Goal: Task Accomplishment & Management: Use online tool/utility

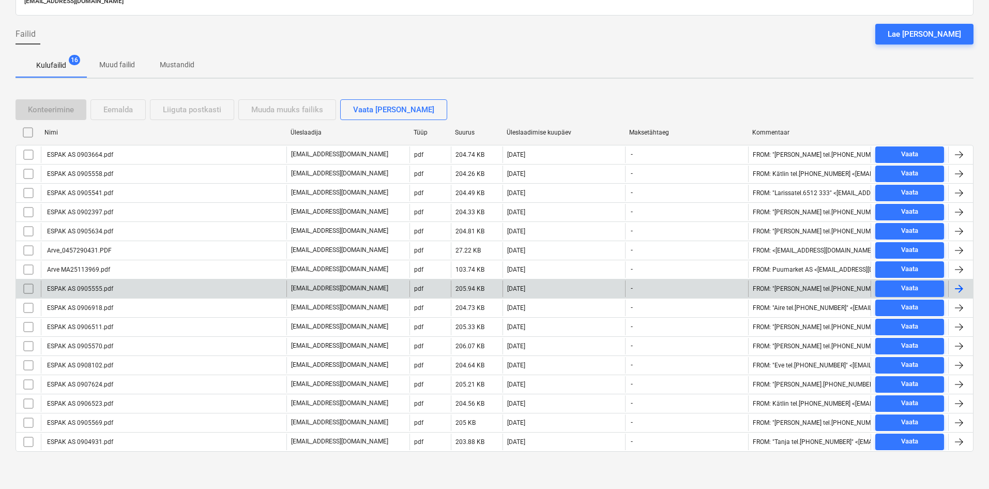
scroll to position [80, 0]
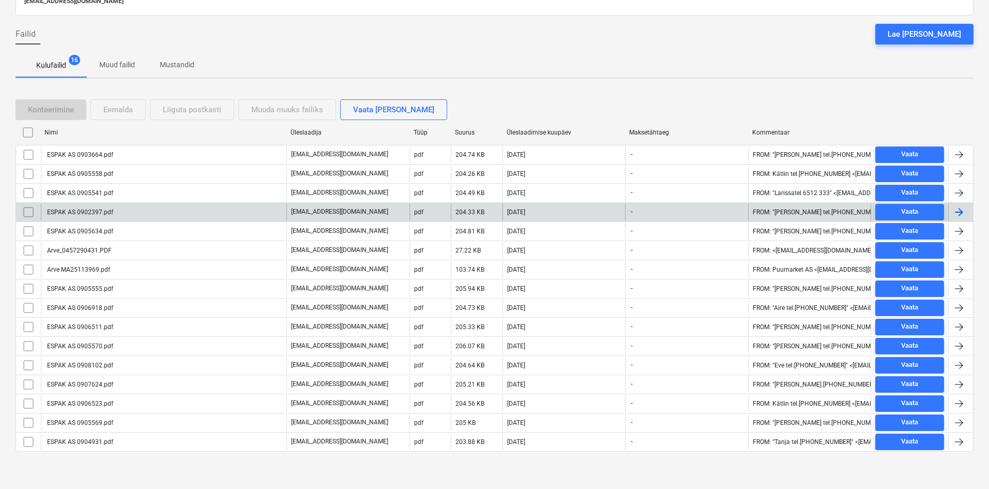
click at [100, 210] on div "ESPAK AS 0902397.pdf" at bounding box center [79, 211] width 68 height 7
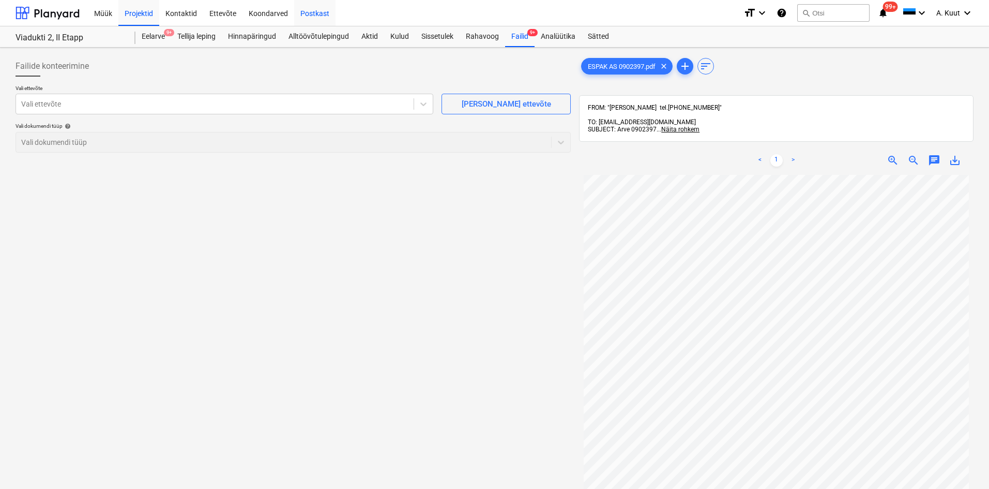
click at [307, 13] on div "Postkast" at bounding box center [314, 12] width 41 height 26
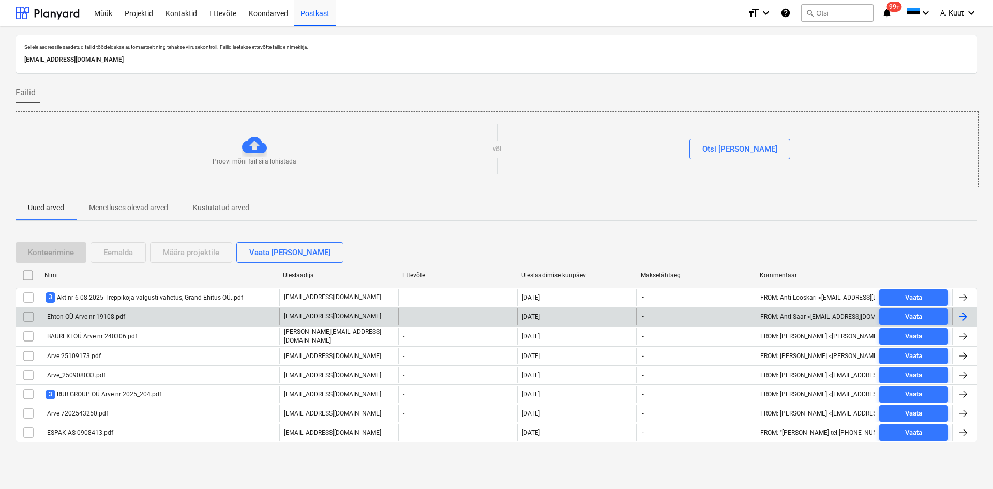
click at [93, 317] on div "Ehton OÜ Arve nr 19108.pdf" at bounding box center [85, 316] width 80 height 7
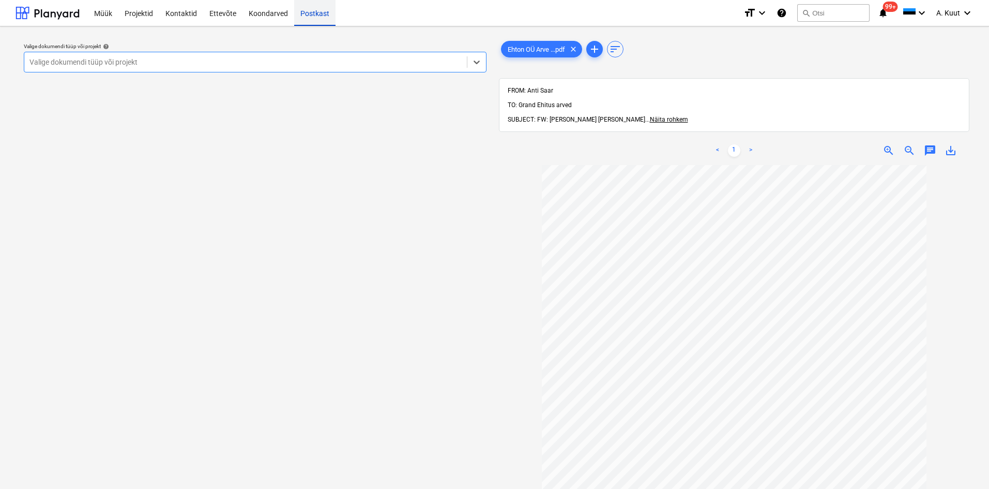
click at [314, 17] on div "Postkast" at bounding box center [314, 12] width 41 height 26
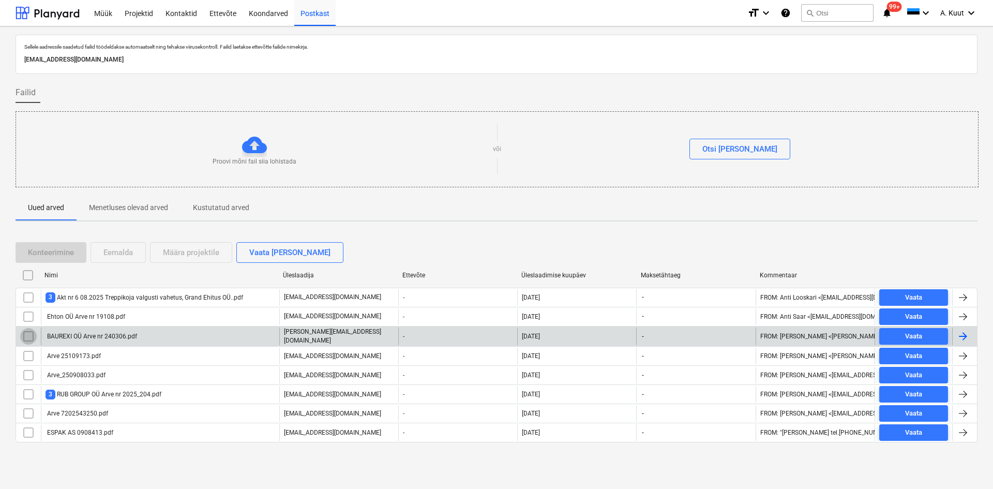
click at [31, 335] on input "checkbox" at bounding box center [28, 336] width 17 height 17
click at [199, 254] on div "Määra projektile" at bounding box center [191, 252] width 56 height 13
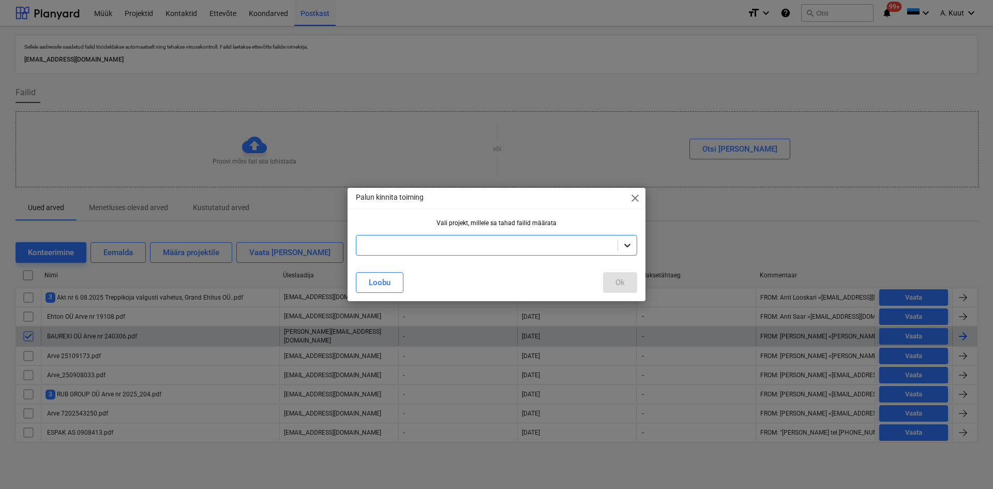
click at [628, 245] on icon at bounding box center [627, 245] width 10 height 10
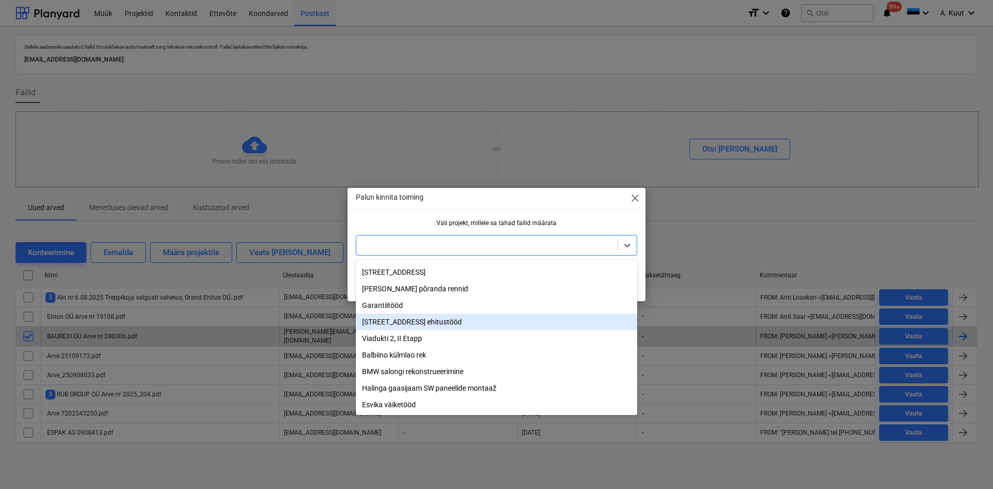
scroll to position [122, 0]
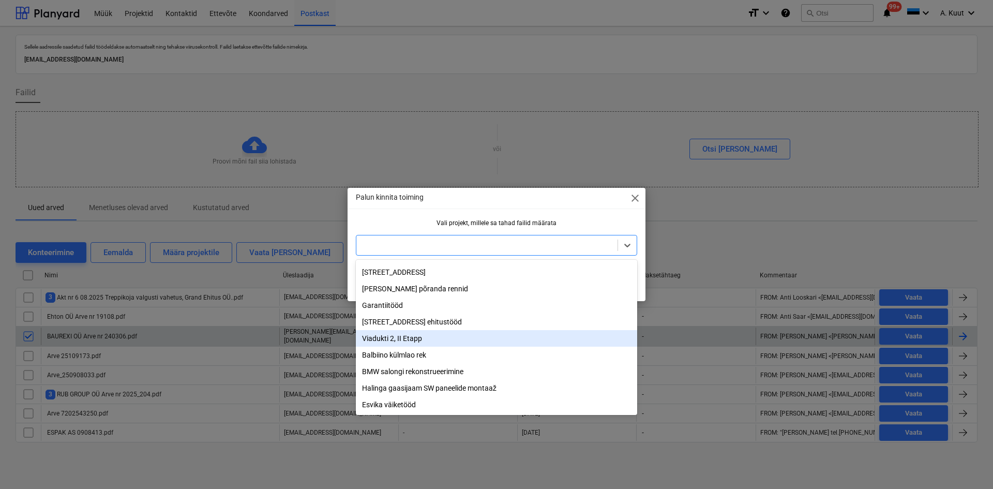
click at [390, 336] on div "Viadukti 2, II Etapp" at bounding box center [496, 338] width 281 height 17
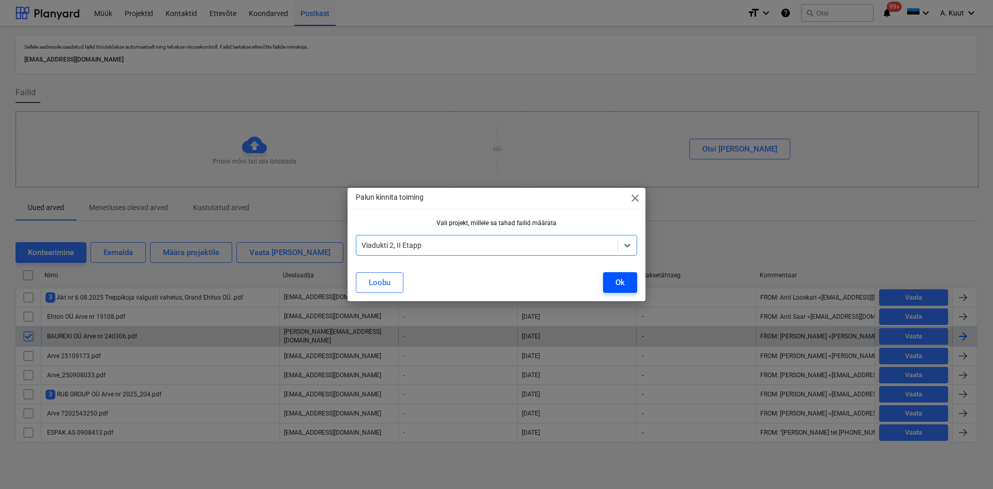
click at [625, 281] on button "Ok" at bounding box center [620, 282] width 34 height 21
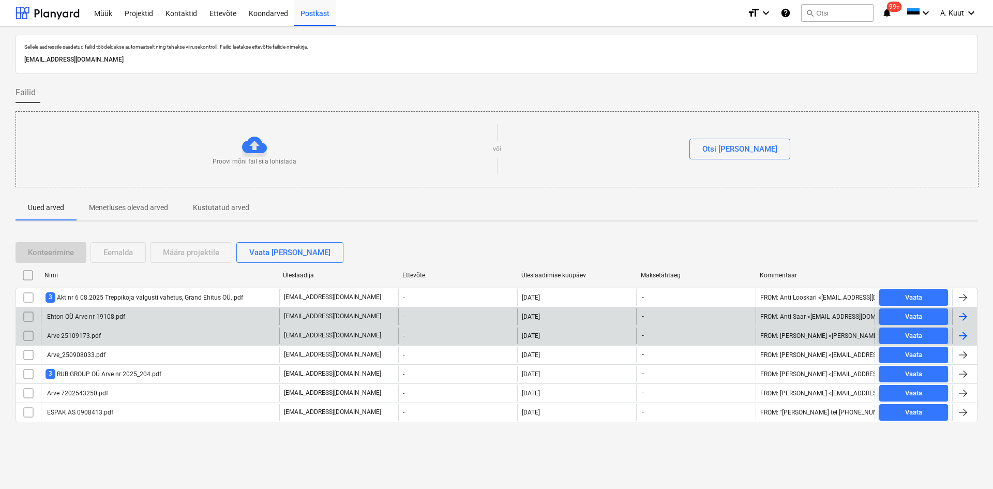
click at [27, 317] on input "checkbox" at bounding box center [28, 316] width 17 height 17
click at [187, 248] on div "Määra projektile" at bounding box center [191, 252] width 56 height 13
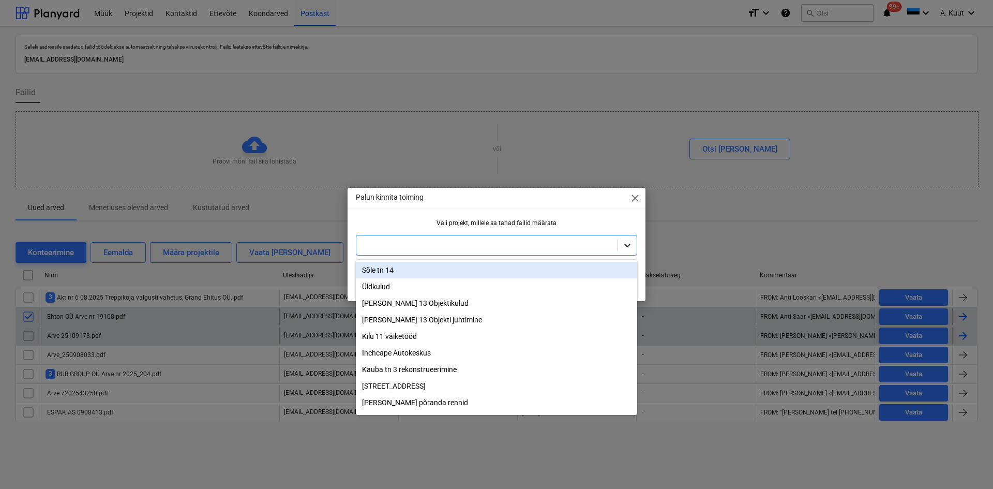
click at [631, 243] on icon at bounding box center [627, 245] width 10 height 10
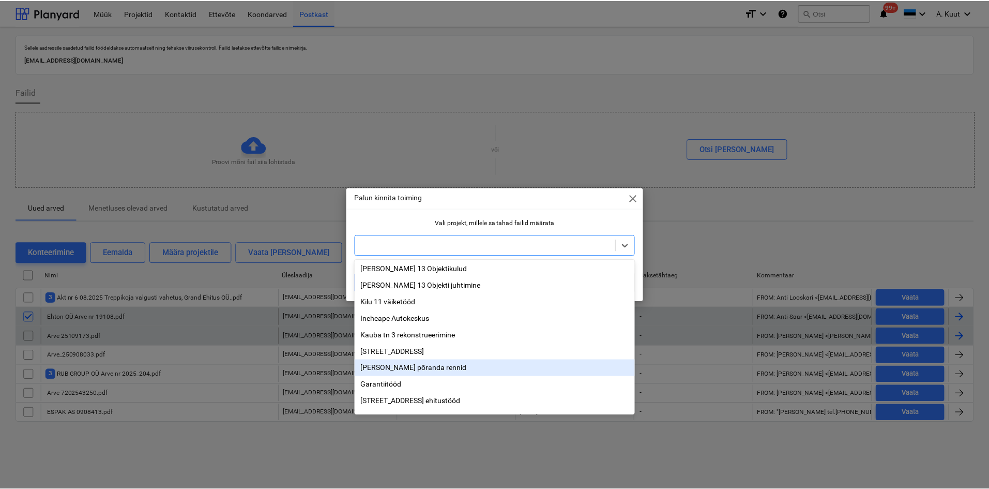
scroll to position [52, 0]
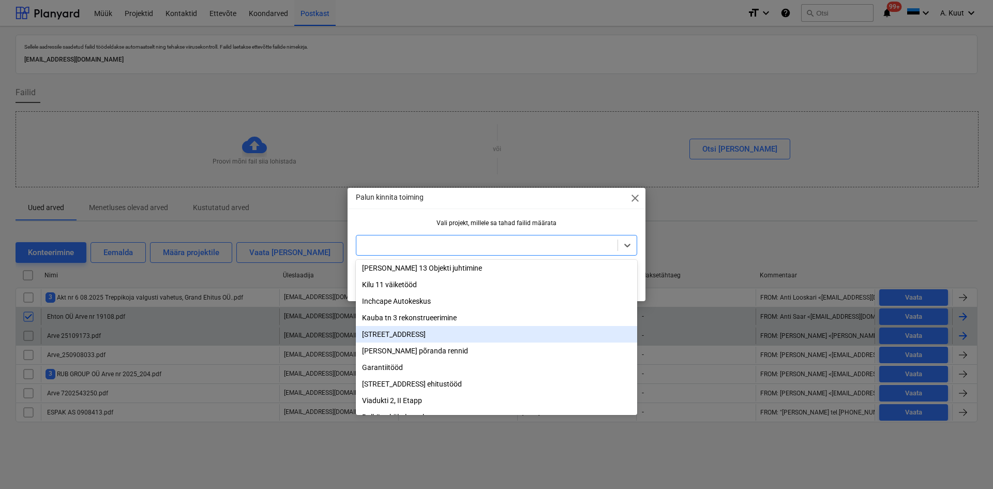
click at [389, 336] on div "[STREET_ADDRESS]" at bounding box center [496, 334] width 281 height 17
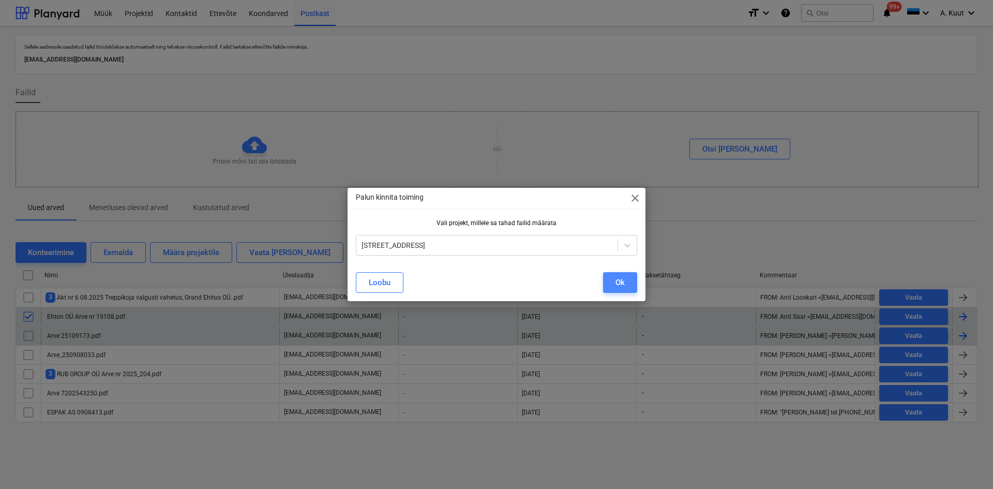
click at [615, 284] on div "Ok" at bounding box center [619, 282] width 9 height 13
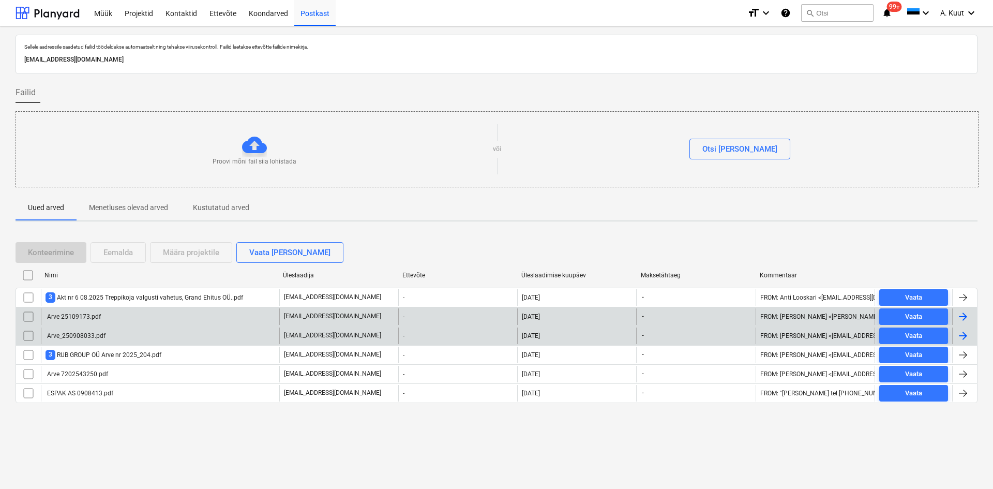
click at [67, 336] on div "Arve_250908033.pdf" at bounding box center [75, 335] width 60 height 7
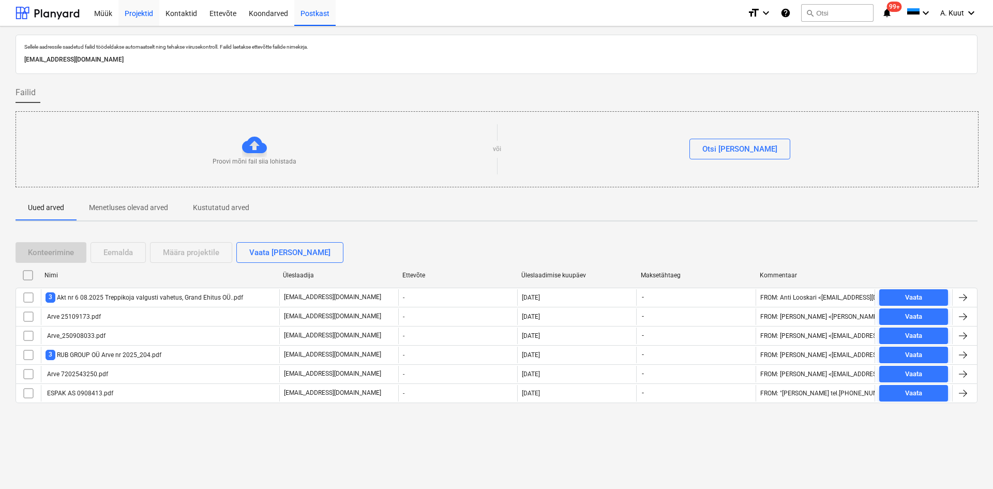
click at [142, 14] on div "Projektid" at bounding box center [138, 12] width 41 height 26
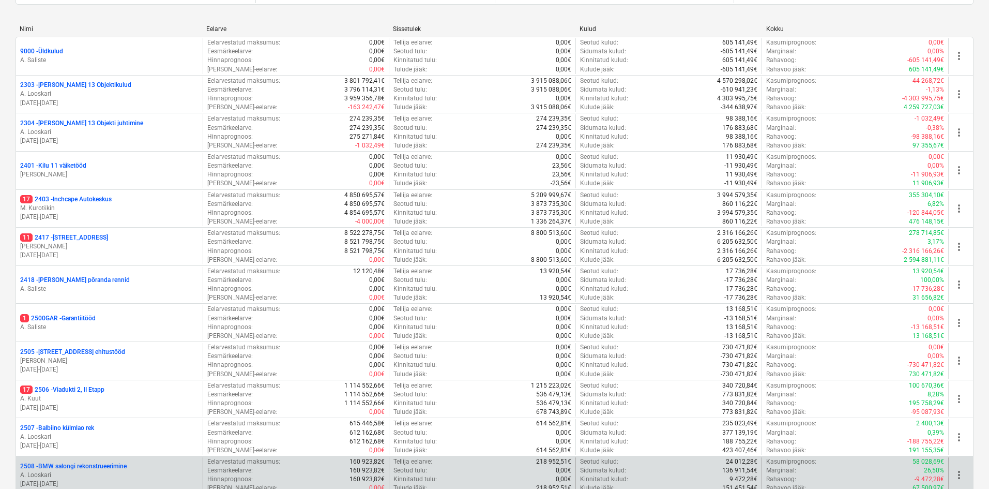
scroll to position [295, 0]
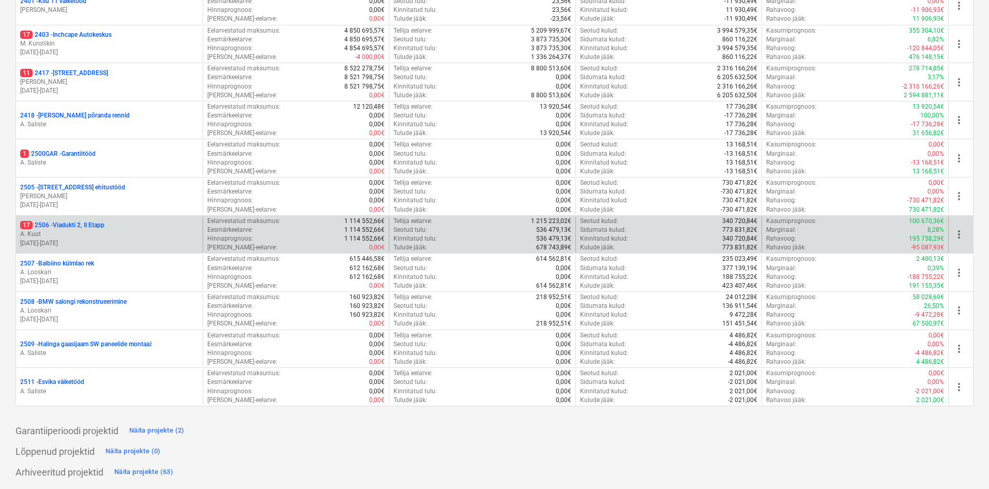
click at [64, 226] on p "17 2506 - Viadukti 2, II Etapp" at bounding box center [62, 225] width 84 height 9
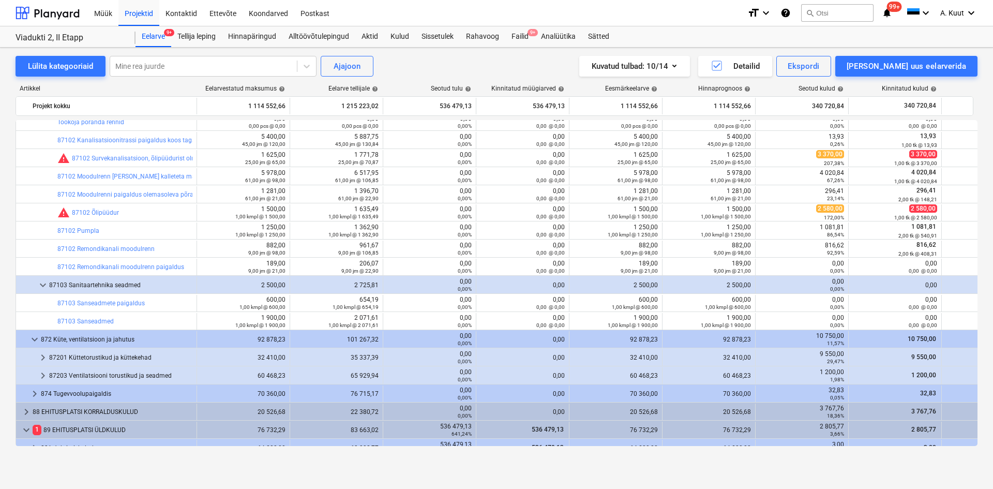
scroll to position [711, 0]
